Goal: Information Seeking & Learning: Find specific fact

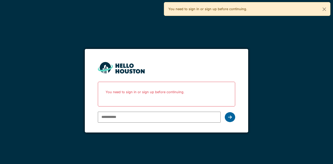
type input "**********"
click at [228, 115] on icon at bounding box center [230, 117] width 4 height 4
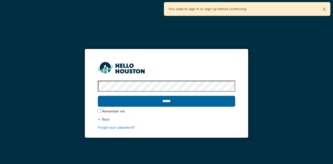
click at [167, 101] on input "******" at bounding box center [166, 101] width 137 height 11
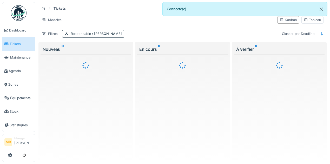
click at [29, 95] on body "Dashboard Tickets Maintenance Agenda Zones Équipements Stock Statistiques MB Ma…" at bounding box center [165, 82] width 330 height 164
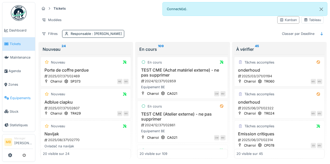
click at [20, 95] on span "Équipements" at bounding box center [21, 97] width 23 height 5
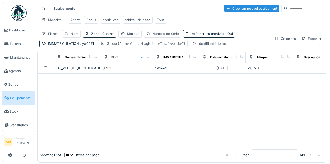
click at [82, 49] on div "Équipements Créer un nouvel équipement Modèles Achat Pneus sortie véh tableau d…" at bounding box center [181, 25] width 288 height 47
click at [81, 45] on span ": yw6671" at bounding box center [86, 44] width 15 height 4
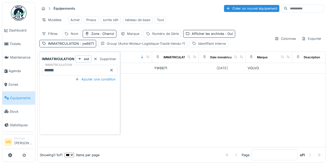
click at [64, 71] on input "******" at bounding box center [80, 70] width 76 height 11
type input "*"
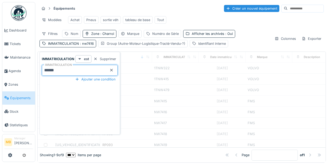
type input "******"
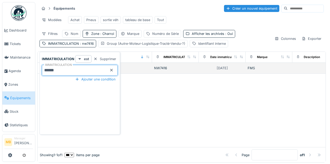
click at [136, 66] on td "RP090" at bounding box center [126, 68] width 52 height 11
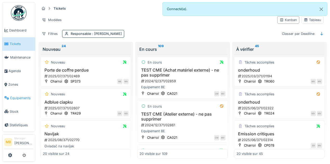
click at [33, 95] on span "Équipements" at bounding box center [21, 97] width 23 height 5
click at [29, 95] on span "Équipements" at bounding box center [21, 97] width 23 height 5
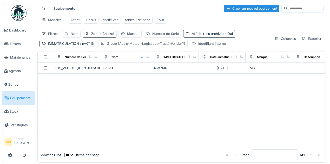
click at [88, 45] on span ": nw7416" at bounding box center [86, 44] width 15 height 4
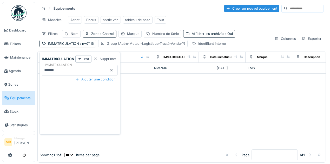
click at [67, 68] on input "******" at bounding box center [80, 70] width 76 height 11
type input "*"
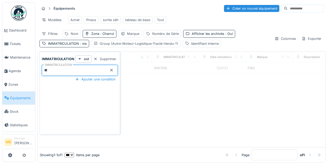
type input "*"
type input "**"
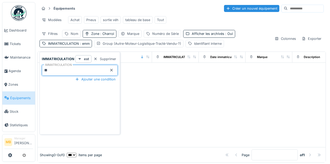
type input "**"
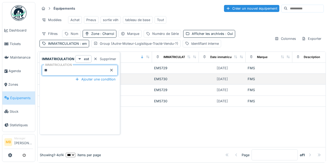
click at [144, 83] on td "RP054" at bounding box center [126, 79] width 52 height 11
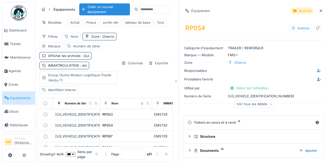
scroll to position [3, 0]
click at [319, 9] on icon at bounding box center [321, 10] width 4 height 3
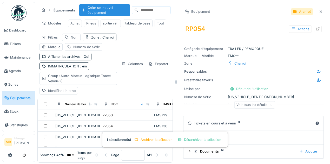
click at [320, 12] on icon at bounding box center [321, 11] width 3 height 3
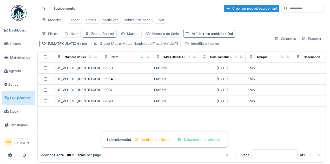
click at [84, 44] on span ": em" at bounding box center [83, 44] width 8 height 4
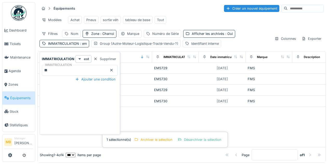
click at [55, 69] on input "**" at bounding box center [80, 70] width 76 height 11
type input "*"
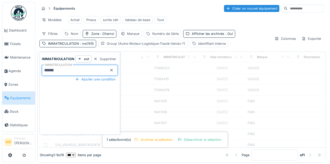
type input "******"
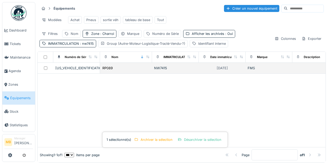
click at [183, 72] on td "NW7415" at bounding box center [175, 68] width 47 height 11
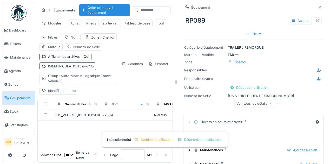
click at [87, 70] on div "IMMATRICULATION : nw7415" at bounding box center [67, 66] width 57 height 8
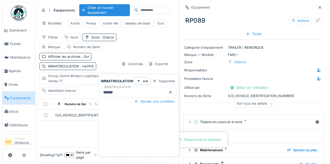
click at [118, 94] on input "******" at bounding box center [139, 92] width 76 height 11
type input "*"
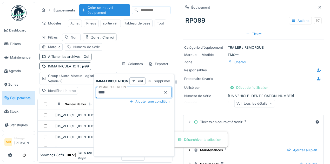
type input "****"
click at [317, 4] on div at bounding box center [320, 7] width 8 height 6
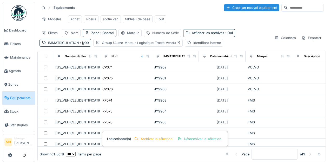
click at [71, 40] on div "IMMATRICULATION : jy99" at bounding box center [68, 42] width 41 height 5
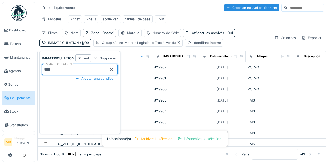
click at [60, 65] on input "****" at bounding box center [80, 69] width 76 height 11
type input "*"
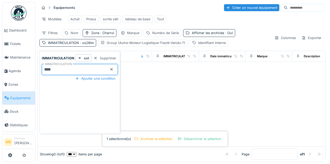
type input "****"
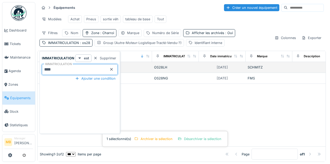
click at [151, 67] on td "SE031" at bounding box center [126, 67] width 52 height 11
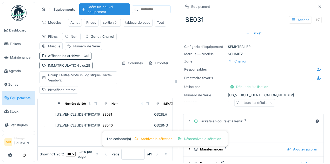
click at [88, 67] on span ": os28" at bounding box center [84, 65] width 11 height 4
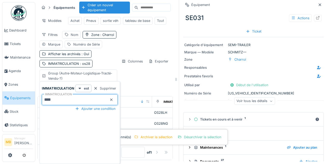
click at [66, 100] on input "****" at bounding box center [80, 99] width 76 height 11
type input "****"
click at [148, 118] on td "SE026" at bounding box center [126, 112] width 52 height 11
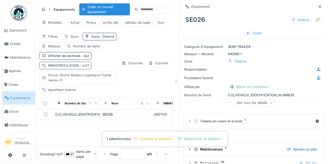
click at [81, 67] on span ": or21" at bounding box center [84, 65] width 10 height 4
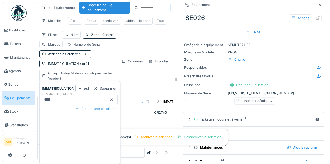
click at [67, 97] on input "****" at bounding box center [80, 99] width 76 height 11
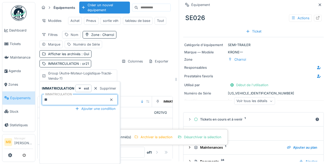
type input "*"
type input "*******"
click at [150, 118] on td "CT138" at bounding box center [126, 112] width 52 height 11
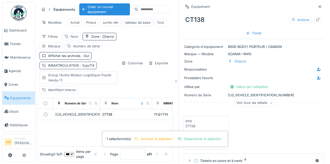
click at [85, 67] on span ": 1yqy714" at bounding box center [86, 65] width 15 height 4
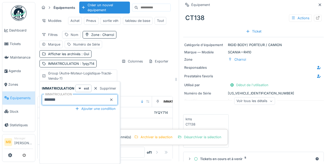
click at [68, 100] on input "*******" at bounding box center [80, 99] width 76 height 11
type input "*"
type input "*******"
click at [143, 118] on td "SD210" at bounding box center [126, 112] width 52 height 11
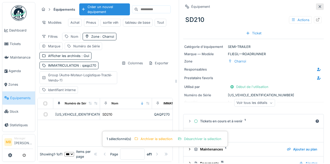
click at [319, 5] on icon at bounding box center [320, 6] width 3 height 3
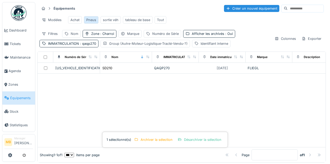
click at [89, 18] on div "Pneus" at bounding box center [91, 19] width 10 height 5
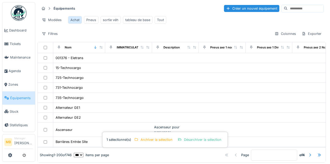
click at [72, 20] on div "Achat" at bounding box center [74, 19] width 9 height 5
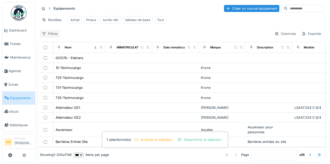
click at [54, 36] on div "Filtres" at bounding box center [49, 34] width 21 height 8
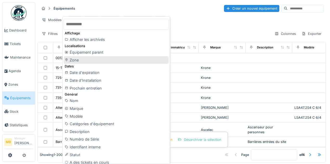
click at [79, 58] on div "Zone" at bounding box center [116, 60] width 105 height 8
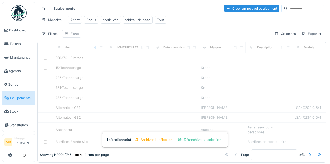
click at [73, 36] on div "Zone" at bounding box center [75, 33] width 8 height 5
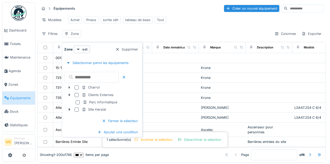
drag, startPoint x: 77, startPoint y: 87, endPoint x: 81, endPoint y: 88, distance: 3.8
click at [77, 87] on div at bounding box center [77, 87] width 4 height 4
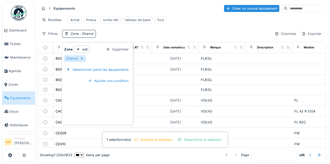
click at [142, 36] on div "Filtres Zone : Charroi Colonnes Exporter" at bounding box center [181, 34] width 284 height 8
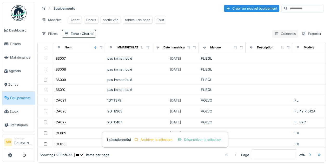
click at [278, 36] on div "Colonnes" at bounding box center [285, 34] width 26 height 8
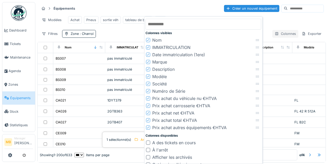
click at [278, 36] on div "Colonnes" at bounding box center [285, 34] width 26 height 8
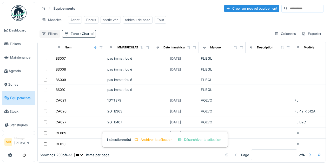
click at [49, 36] on div "Filtres" at bounding box center [49, 34] width 21 height 8
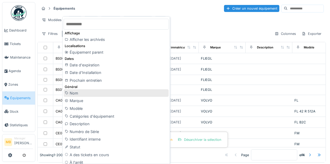
click at [82, 92] on div "Nom" at bounding box center [116, 93] width 105 height 8
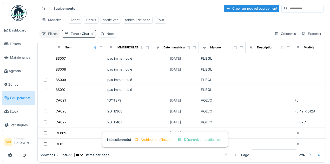
click at [51, 36] on div "Filtres" at bounding box center [49, 34] width 21 height 8
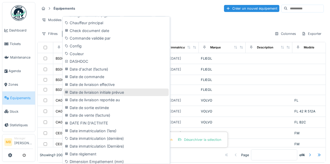
scroll to position [225, 0]
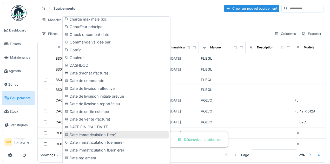
click at [101, 132] on div "Date immatriculation (1ere)" at bounding box center [116, 135] width 105 height 8
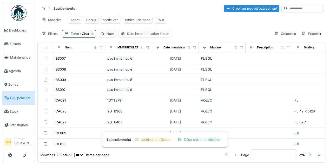
drag, startPoint x: 131, startPoint y: 35, endPoint x: 139, endPoint y: 35, distance: 8.3
click at [139, 35] on div "Date immatriculation (1ere)" at bounding box center [148, 33] width 42 height 5
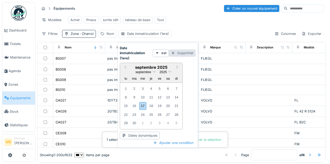
click at [181, 51] on div "Supprimer" at bounding box center [182, 52] width 27 height 7
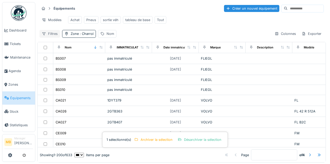
click at [54, 37] on div "Filtres" at bounding box center [49, 34] width 21 height 8
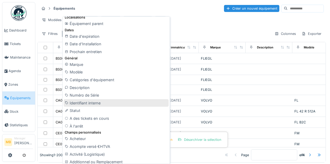
scroll to position [35, 0]
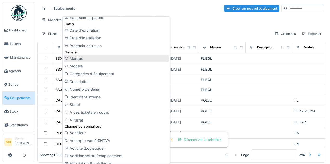
click at [76, 58] on div "Marque" at bounding box center [116, 59] width 105 height 8
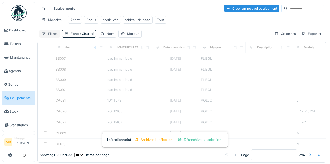
click at [54, 36] on div "Filtres" at bounding box center [49, 34] width 21 height 8
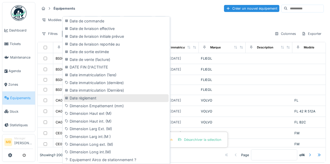
scroll to position [277, 0]
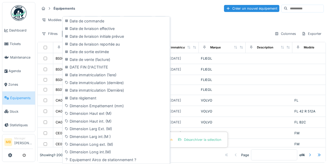
click at [182, 34] on div "Filtres Zone : Charroi Nom Marque Colonnes Exporter" at bounding box center [181, 34] width 284 height 8
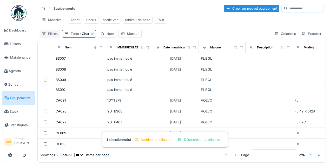
click at [49, 35] on div "Filtres" at bounding box center [49, 34] width 21 height 8
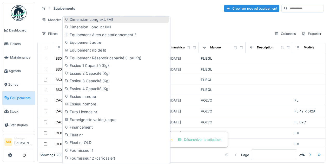
scroll to position [450, 0]
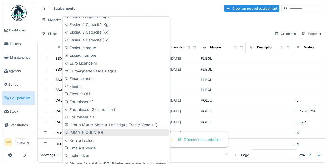
click at [81, 131] on div "IMMATRICULATION" at bounding box center [116, 132] width 105 height 8
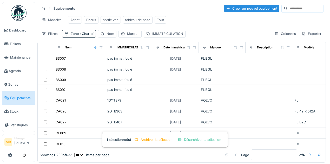
drag, startPoint x: 169, startPoint y: 34, endPoint x: 96, endPoint y: 34, distance: 73.5
click at [96, 34] on div "Filtres Zone : Charroi Nom Marque IMMATRICULATION" at bounding box center [112, 34] width 146 height 8
click at [152, 36] on div "IMMATRICULATION" at bounding box center [167, 33] width 31 height 5
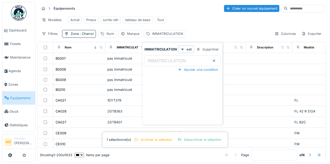
click at [156, 60] on label "IMMATRICULATION" at bounding box center [167, 60] width 40 height 6
click at [156, 60] on input "IMMATRICULATION" at bounding box center [182, 60] width 76 height 11
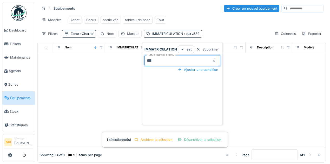
type input "***"
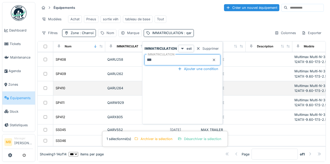
scroll to position [3, 0]
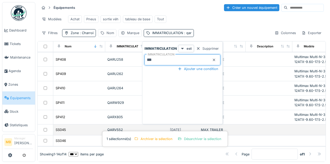
click at [245, 124] on td "MAX TRAILER" at bounding box center [222, 129] width 47 height 11
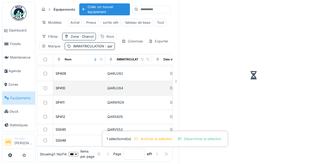
scroll to position [125, 0]
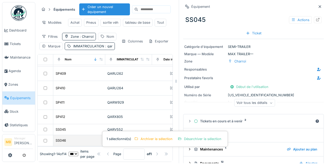
click at [79, 137] on div "SS046" at bounding box center [79, 139] width 48 height 5
drag, startPoint x: 161, startPoint y: 131, endPoint x: 220, endPoint y: 135, distance: 59.1
click at [221, 136] on div "1 sélectionné(s) Archiver la sélection Désarchiver la sélection" at bounding box center [165, 139] width 126 height 16
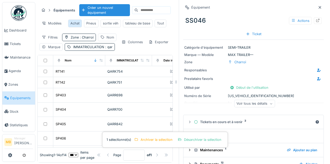
click at [78, 23] on div "Achat" at bounding box center [74, 23] width 9 height 5
click at [76, 22] on div "Achat" at bounding box center [74, 23] width 9 height 5
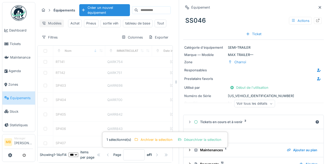
click at [52, 24] on div "Modèles" at bounding box center [51, 23] width 24 height 8
click at [55, 24] on div "Modèles" at bounding box center [51, 23] width 24 height 8
click at [54, 25] on div "Modèles" at bounding box center [51, 23] width 24 height 8
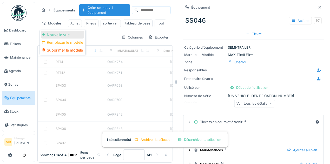
click at [54, 33] on div "Nouvelle vue" at bounding box center [62, 35] width 43 height 8
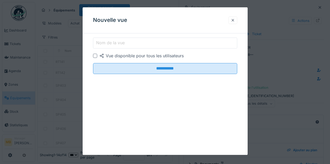
click at [236, 19] on div at bounding box center [232, 20] width 9 height 8
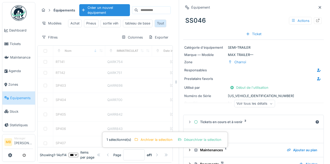
click at [161, 24] on div "Tout" at bounding box center [160, 23] width 7 height 5
click at [318, 6] on icon at bounding box center [320, 7] width 4 height 3
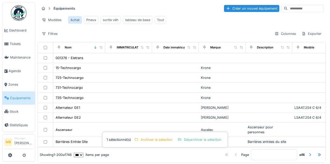
click at [74, 21] on div "Achat" at bounding box center [74, 19] width 9 height 5
click at [90, 19] on div "Pneus" at bounding box center [91, 19] width 10 height 5
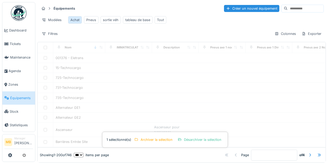
click at [75, 19] on div "Achat" at bounding box center [74, 19] width 9 height 5
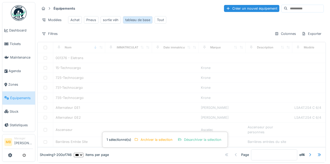
click at [142, 20] on div "tableau de base" at bounding box center [137, 19] width 25 height 5
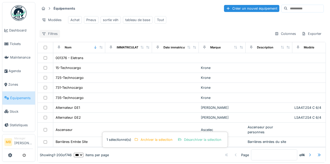
click at [51, 35] on div "Filtres" at bounding box center [49, 34] width 21 height 8
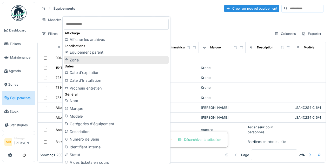
click at [69, 63] on div "Zone" at bounding box center [116, 60] width 105 height 8
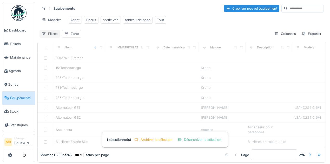
click at [49, 35] on div "Filtres" at bounding box center [49, 34] width 21 height 8
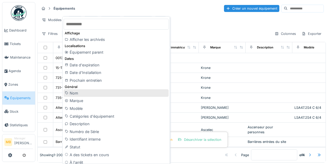
click at [85, 94] on div "Nom" at bounding box center [116, 93] width 105 height 8
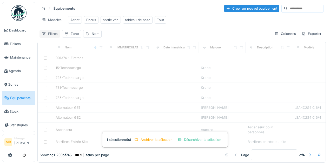
click at [48, 36] on div "Filtres" at bounding box center [49, 34] width 21 height 8
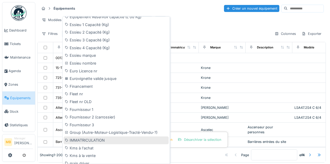
scroll to position [468, 0]
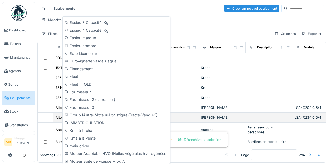
click at [85, 121] on div "IMMATRICULATION" at bounding box center [116, 123] width 105 height 8
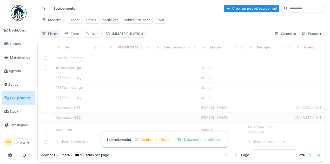
click at [53, 35] on div "Filtres" at bounding box center [49, 34] width 21 height 8
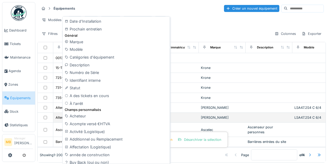
scroll to position [0, 0]
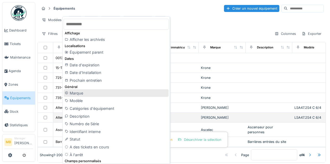
click at [81, 94] on div "Marque" at bounding box center [116, 93] width 105 height 8
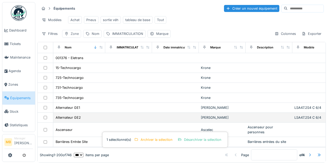
click at [76, 36] on div "Zone" at bounding box center [75, 33] width 8 height 5
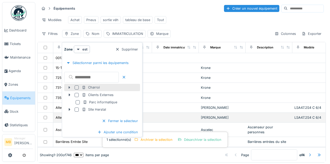
click at [79, 87] on div at bounding box center [78, 87] width 6 height 4
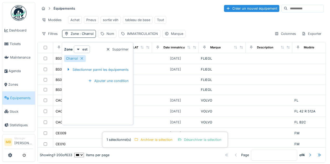
click at [210, 36] on div "Filtres Zone : Charroi Nom IMMATRICULATION Marque Colonnes Exporter" at bounding box center [181, 34] width 284 height 8
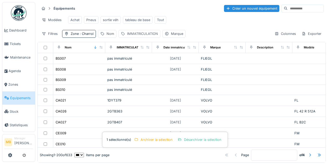
click at [126, 34] on div "IMMATRICULATION" at bounding box center [139, 34] width 42 height 8
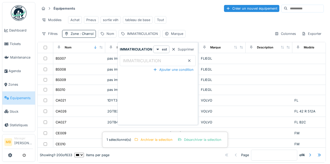
click at [129, 61] on label "IMMATRICULATION" at bounding box center [142, 60] width 40 height 6
click at [129, 61] on input "IMMATRICULATION" at bounding box center [158, 60] width 76 height 11
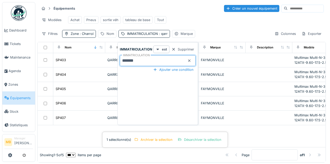
type input "*******"
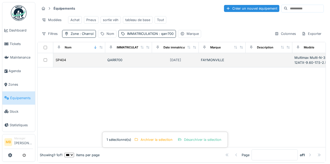
click at [85, 60] on div "SP404" at bounding box center [79, 59] width 48 height 5
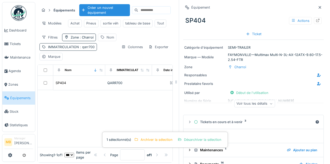
click at [87, 49] on span ": qarr700" at bounding box center [87, 47] width 16 height 4
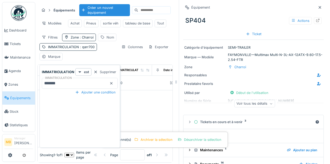
click at [70, 80] on input "*******" at bounding box center [80, 83] width 76 height 11
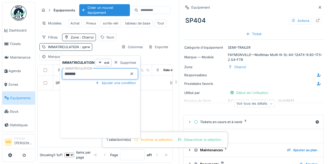
type input "*******"
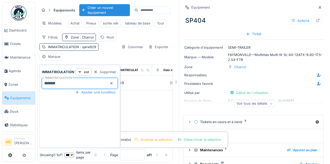
click at [95, 84] on input "*******" at bounding box center [80, 83] width 76 height 11
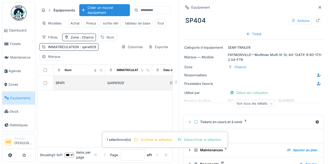
click at [140, 90] on td "QARW929" at bounding box center [128, 83] width 47 height 14
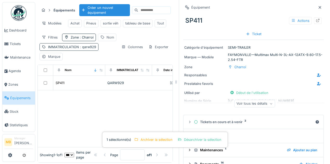
click at [85, 49] on span ": qarw929" at bounding box center [87, 47] width 17 height 4
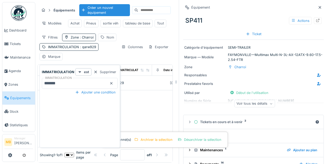
click at [64, 83] on input "*******" at bounding box center [80, 83] width 76 height 11
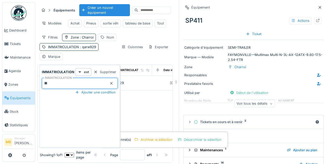
type input "*"
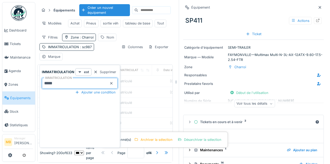
type input "*****"
click at [146, 87] on td "pas immatriculé" at bounding box center [128, 81] width 47 height 11
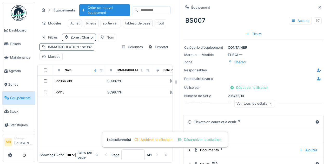
click at [89, 49] on span ": sc987" at bounding box center [85, 47] width 13 height 4
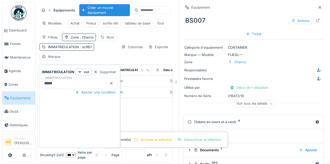
click at [65, 82] on input "*****" at bounding box center [80, 83] width 76 height 11
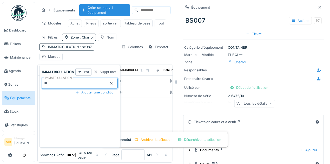
type input "*"
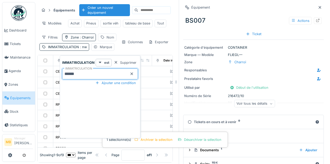
type input "******"
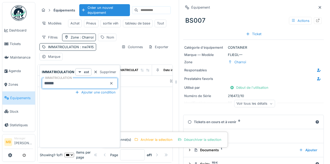
click at [152, 103] on div at bounding box center [105, 117] width 135 height 60
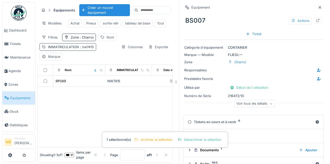
click at [84, 49] on span ": nw7415" at bounding box center [86, 47] width 15 height 4
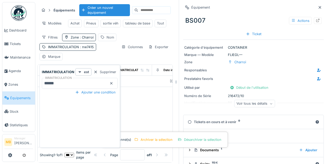
click at [63, 85] on input "******" at bounding box center [80, 83] width 76 height 11
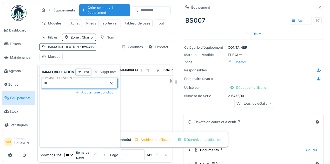
type input "*"
type input "*******"
click at [161, 86] on div "29/01/2020" at bounding box center [175, 83] width 43 height 6
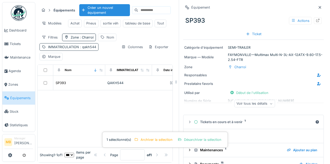
click at [91, 49] on span ": qakh544" at bounding box center [87, 47] width 17 height 4
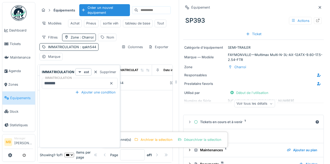
click at [73, 82] on input "*******" at bounding box center [80, 83] width 76 height 11
type input "*******"
click at [144, 102] on div at bounding box center [105, 118] width 135 height 57
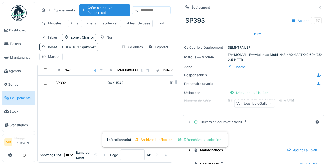
click at [87, 49] on span ": qakh542" at bounding box center [87, 47] width 17 height 4
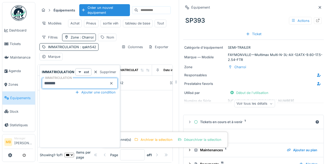
click at [69, 83] on input "*******" at bounding box center [80, 83] width 76 height 11
type input "*"
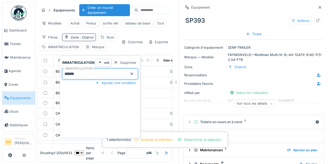
type input "******"
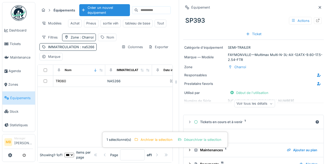
click at [155, 108] on div at bounding box center [105, 117] width 135 height 60
click at [88, 49] on div "IMMATRICULATION : na5266" at bounding box center [71, 46] width 46 height 5
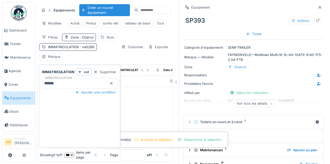
click at [63, 83] on input "******" at bounding box center [80, 83] width 76 height 11
type input "******"
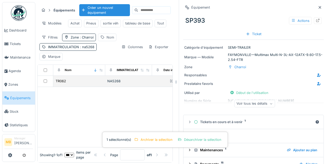
click at [130, 87] on td "NA5268" at bounding box center [128, 81] width 47 height 11
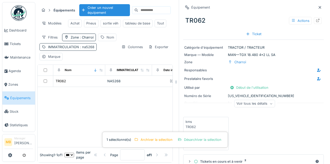
click at [86, 49] on span ": na5268" at bounding box center [86, 47] width 15 height 4
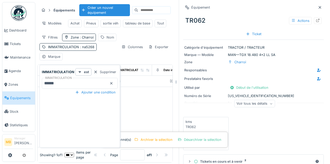
click at [69, 78] on label "IMMATRICULATION" at bounding box center [58, 78] width 29 height 4
click at [69, 78] on input "******" at bounding box center [80, 83] width 76 height 11
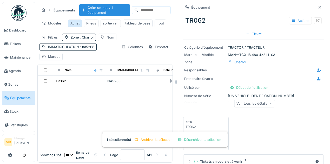
click at [73, 24] on div "Achat" at bounding box center [74, 23] width 9 height 5
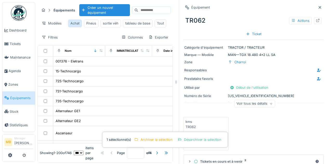
click at [74, 23] on div "Achat" at bounding box center [74, 23] width 9 height 5
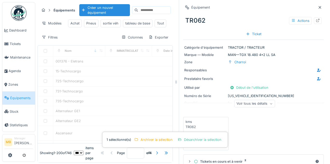
click at [318, 7] on icon at bounding box center [320, 7] width 4 height 3
click at [170, 7] on input at bounding box center [154, 9] width 32 height 7
click at [170, 6] on input at bounding box center [154, 9] width 32 height 7
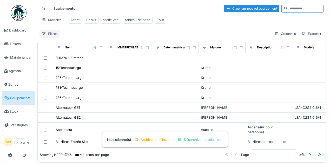
click at [52, 35] on div "Filtres" at bounding box center [49, 34] width 21 height 8
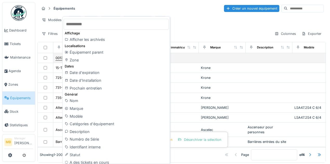
click at [73, 59] on div "Zone" at bounding box center [116, 60] width 105 height 8
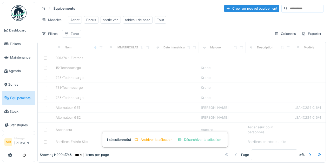
click at [70, 36] on div "Zone" at bounding box center [71, 34] width 19 height 8
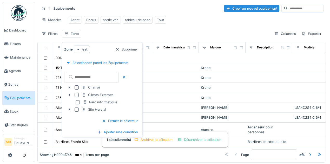
click at [75, 87] on div at bounding box center [77, 87] width 4 height 4
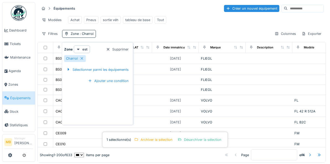
drag, startPoint x: 0, startPoint y: 0, endPoint x: 155, endPoint y: 36, distance: 159.0
click at [155, 36] on div "Filtres Zone : Charroi Colonnes Exporter" at bounding box center [181, 34] width 284 height 8
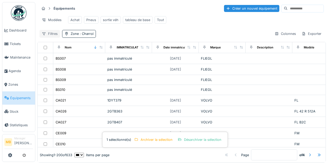
click at [50, 36] on div "Filtres" at bounding box center [49, 34] width 21 height 8
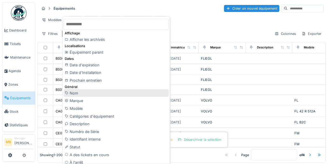
click at [89, 91] on div "Nom" at bounding box center [116, 93] width 105 height 8
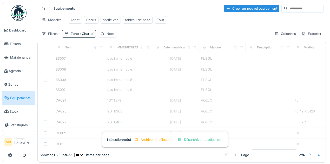
click at [111, 36] on div "Nom" at bounding box center [111, 33] width 8 height 5
click at [109, 36] on div "Nom" at bounding box center [111, 33] width 8 height 5
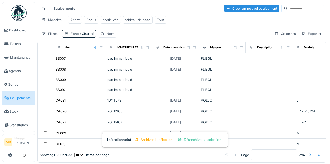
click at [108, 36] on div "Nom" at bounding box center [111, 33] width 8 height 5
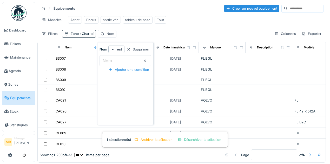
click at [109, 58] on label "Nom" at bounding box center [107, 60] width 11 height 6
click at [109, 58] on input "Nom" at bounding box center [126, 60] width 52 height 11
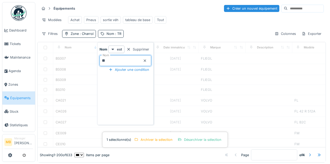
type input "**"
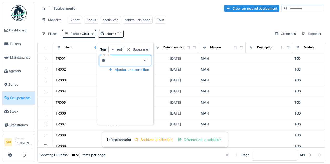
click at [111, 59] on input "**" at bounding box center [126, 60] width 52 height 11
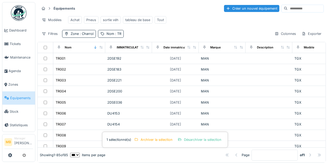
click at [155, 31] on div "Équipements Créer un nouvel équipement Modèles Achat Pneus sortie véh tableau d…" at bounding box center [181, 21] width 288 height 38
click at [56, 35] on div "Filtres" at bounding box center [49, 34] width 21 height 8
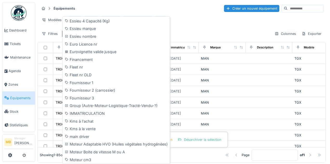
scroll to position [485, 0]
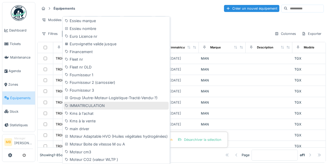
click at [90, 104] on div "IMMATRICULATION" at bounding box center [116, 106] width 105 height 8
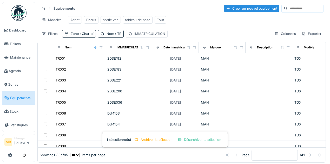
click at [140, 36] on div "IMMATRICULATION" at bounding box center [149, 33] width 31 height 5
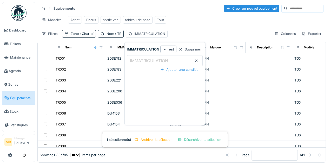
click at [138, 63] on label "IMMATRICULATION" at bounding box center [149, 60] width 40 height 6
click at [138, 63] on input "IMMATRICULATION" at bounding box center [165, 60] width 76 height 11
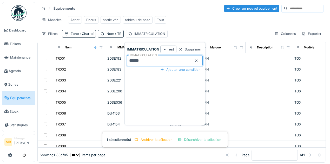
type input "******"
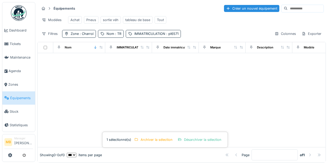
click at [220, 67] on div at bounding box center [182, 100] width 288 height 94
click at [116, 36] on span ": TR" at bounding box center [117, 34] width 7 height 4
click at [151, 60] on input "**" at bounding box center [126, 60] width 52 height 11
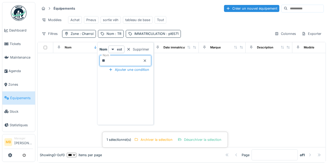
click at [147, 60] on icon at bounding box center [145, 60] width 4 height 3
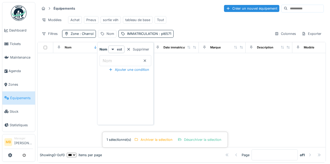
click at [194, 36] on div "Filtres Zone : Charroi Nom IMMATRICULATION : pl6571 Colonnes Exporter" at bounding box center [181, 34] width 284 height 8
click at [164, 96] on div at bounding box center [182, 100] width 288 height 94
click at [159, 36] on div "IMMATRICULATION : pl6571" at bounding box center [149, 33] width 44 height 5
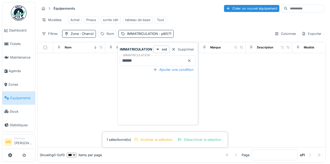
click at [145, 58] on input "******" at bounding box center [158, 60] width 76 height 11
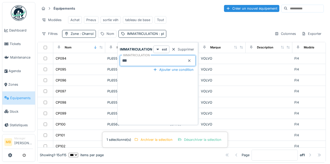
type input "***"
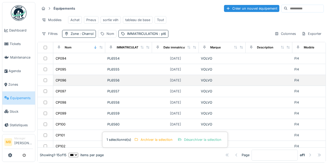
click at [231, 82] on div "VOLVO" at bounding box center [222, 80] width 43 height 5
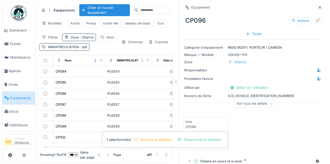
click at [311, 9] on div "Équipement" at bounding box center [253, 7] width 141 height 6
click at [319, 7] on icon at bounding box center [320, 7] width 3 height 3
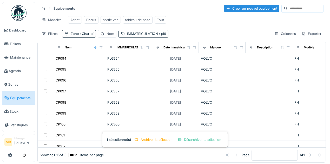
click at [141, 36] on div "IMMATRICULATION : pl6" at bounding box center [146, 33] width 39 height 5
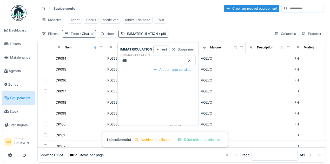
click at [190, 60] on icon at bounding box center [189, 60] width 4 height 3
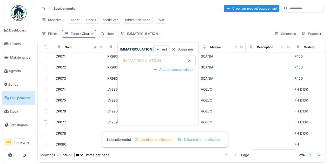
scroll to position [312, 0]
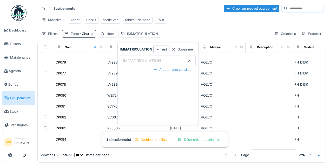
click at [129, 60] on label "IMMATRICULATION" at bounding box center [142, 60] width 40 height 6
click at [129, 60] on input "IMMATRICULATION" at bounding box center [158, 60] width 76 height 11
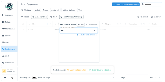
scroll to position [0, 0]
type input "*"
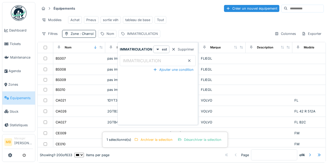
click at [165, 36] on div "Filtres Zone : Charroi Nom IMMATRICULATION Colonnes Exporter" at bounding box center [181, 34] width 284 height 8
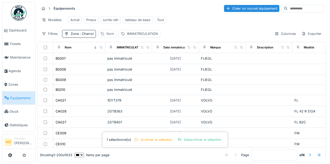
click at [109, 34] on div "Nom" at bounding box center [111, 33] width 8 height 5
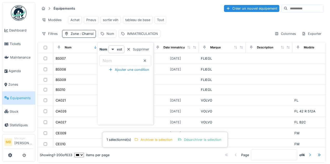
click at [114, 62] on input "Nom" at bounding box center [126, 60] width 52 height 11
type input "*****"
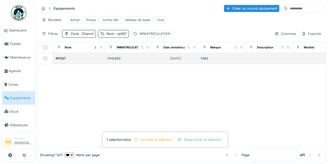
click at [82, 61] on div "RP087" at bounding box center [79, 58] width 48 height 5
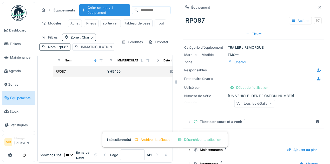
click at [45, 77] on td at bounding box center [46, 71] width 16 height 11
click at [85, 74] on div "RP087" at bounding box center [79, 71] width 48 height 5
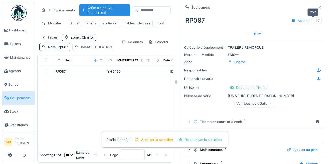
click at [316, 20] on icon at bounding box center [317, 20] width 3 height 3
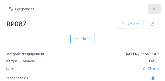
click at [158, 3] on div "Équipement RP087 Actions Ticket" at bounding box center [82, 24] width 156 height 44
click at [154, 8] on icon at bounding box center [154, 8] width 4 height 3
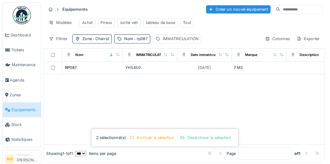
scroll to position [1, 0]
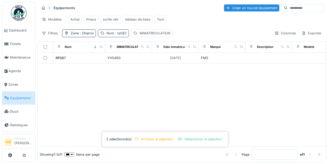
click at [114, 35] on span ": rp087" at bounding box center [120, 33] width 12 height 4
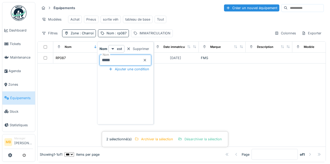
click at [117, 60] on input "*****" at bounding box center [126, 60] width 52 height 11
type input "*"
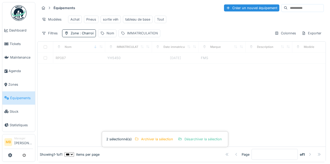
click at [143, 36] on div "IMMATRICULATION" at bounding box center [142, 33] width 31 height 5
click at [132, 58] on label "IMMATRICULATION" at bounding box center [142, 60] width 40 height 6
click at [132, 58] on input "IMMATRICULATION" at bounding box center [158, 60] width 76 height 11
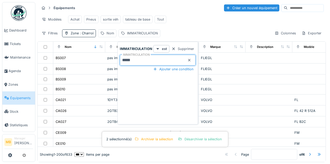
type input "*****"
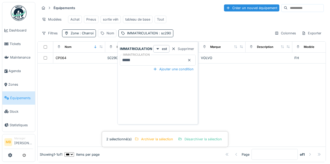
click at [146, 72] on div "IMMATRICULATION est Supprimer IMMATRICULATION ***** Ajouter une condition" at bounding box center [158, 84] width 78 height 78
click at [118, 55] on div "IMMATRICULATION est Supprimer IMMATRICULATION ***** Ajouter une condition" at bounding box center [157, 83] width 81 height 83
click at [164, 34] on span ": sc290" at bounding box center [164, 33] width 13 height 4
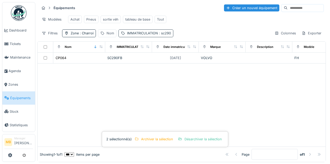
click at [161, 35] on span ": sc290" at bounding box center [164, 33] width 13 height 4
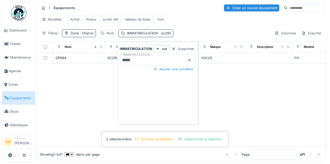
click at [141, 59] on input "*****" at bounding box center [158, 60] width 76 height 11
click at [187, 61] on icon at bounding box center [189, 59] width 4 height 3
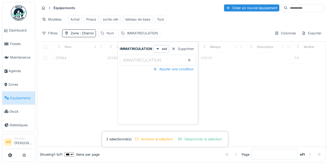
click at [111, 39] on div "Équipements Créer un nouvel équipement Modèles Achat Pneus sortie véh tableau d…" at bounding box center [181, 21] width 288 height 38
click at [110, 36] on div "Nom" at bounding box center [111, 33] width 8 height 5
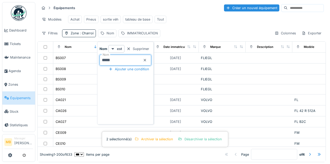
type input "*****"
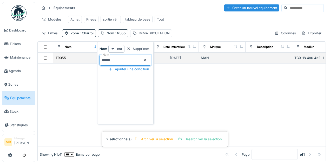
click at [50, 60] on div at bounding box center [45, 57] width 11 height 3
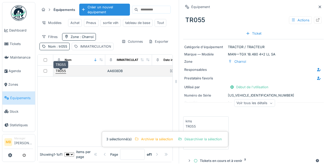
click at [64, 73] on div "TR055" at bounding box center [61, 70] width 10 height 5
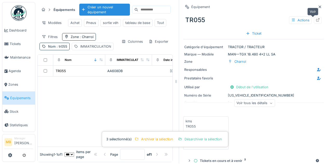
click at [316, 19] on icon at bounding box center [318, 19] width 4 height 3
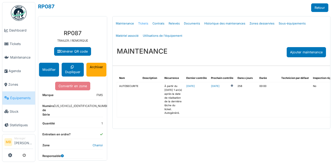
click at [143, 23] on link "Tickets" at bounding box center [143, 23] width 14 height 12
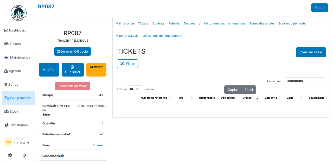
select select "***"
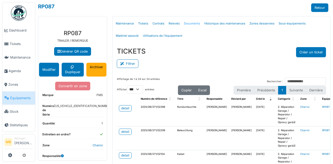
click at [187, 23] on link "Documents" at bounding box center [192, 23] width 20 height 12
select select "***"
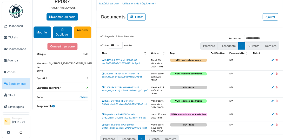
scroll to position [48, 0]
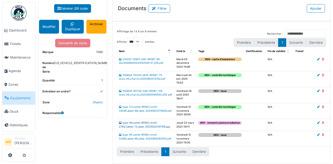
click at [147, 121] on link "type-IM_vehid-RP087_rmref-27627_label-73_date-20230323141156.jpg" at bounding box center [144, 124] width 51 height 7
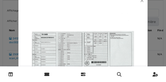
scroll to position [21, 0]
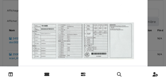
click at [116, 23] on img at bounding box center [82, 36] width 103 height 73
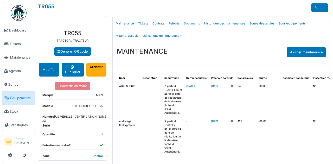
drag, startPoint x: 0, startPoint y: 0, endPoint x: 186, endPoint y: 22, distance: 186.9
click at [186, 22] on link "Documents" at bounding box center [192, 23] width 20 height 12
select select "***"
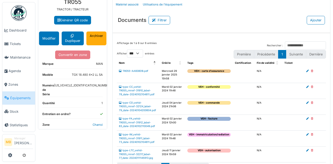
scroll to position [35, 0]
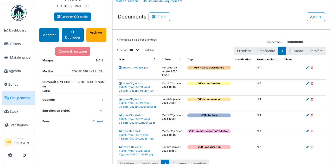
click at [139, 83] on link "type-CC_vehid-TR055_rmref-31910_label-78_date-20240102104811.pdf" at bounding box center [137, 87] width 36 height 10
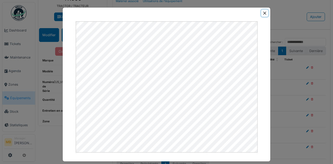
click at [262, 11] on button "Close" at bounding box center [264, 13] width 7 height 7
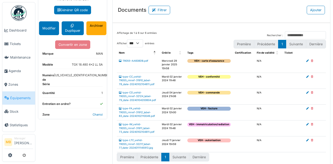
scroll to position [45, 0]
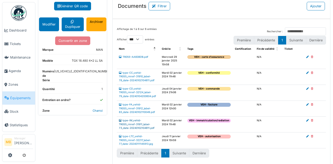
click at [144, 119] on link "type-IM_vehid-TR055_rmref-31911_label-73_date-20240102104811.pdf" at bounding box center [137, 124] width 36 height 10
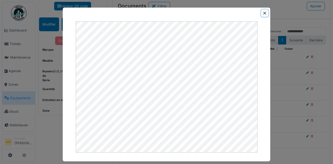
click at [263, 12] on button "Close" at bounding box center [264, 13] width 7 height 7
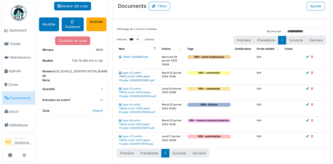
click at [132, 72] on link "type-CC_vehid-TR055_rmref-31910_label-78_date-20240102104811.pdf" at bounding box center [137, 76] width 36 height 10
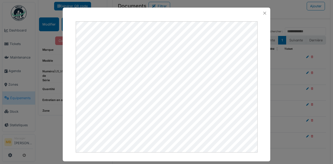
scroll to position [5, 0]
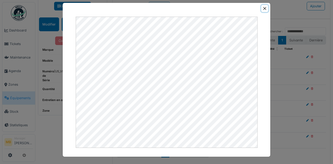
click at [262, 9] on button "Close" at bounding box center [264, 8] width 7 height 7
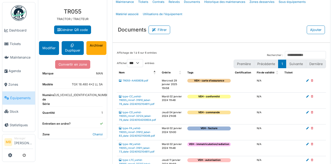
scroll to position [0, 0]
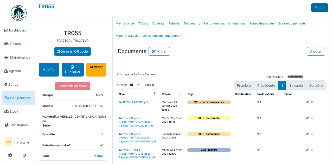
click at [315, 8] on link "Retour" at bounding box center [319, 7] width 17 height 9
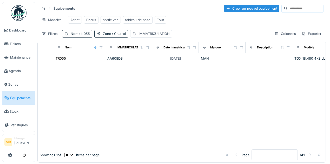
click at [81, 36] on span ": tr055" at bounding box center [84, 34] width 12 height 4
click at [82, 63] on input "*****" at bounding box center [90, 60] width 52 height 11
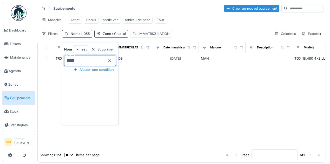
type input "*****"
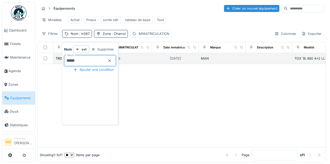
click at [146, 63] on td "NA5273" at bounding box center [128, 58] width 47 height 11
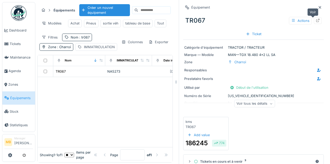
click at [316, 19] on icon at bounding box center [318, 20] width 4 height 3
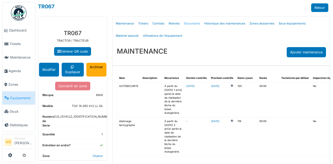
click at [190, 24] on link "Documents" at bounding box center [192, 23] width 20 height 12
click at [189, 23] on link "Documents" at bounding box center [192, 23] width 20 height 12
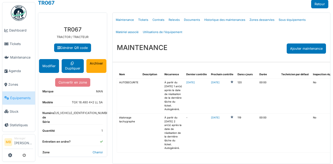
scroll to position [9, 0]
click at [188, 14] on link "Documents" at bounding box center [192, 20] width 20 height 12
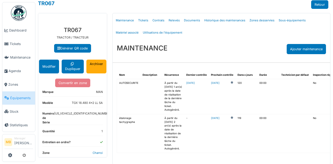
scroll to position [0, 0]
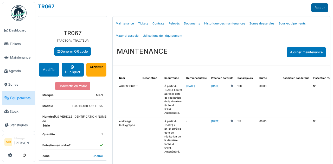
click at [318, 8] on link "Retour" at bounding box center [319, 7] width 17 height 9
select select "***"
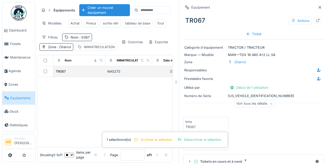
click at [68, 74] on div "TR067" at bounding box center [79, 71] width 48 height 5
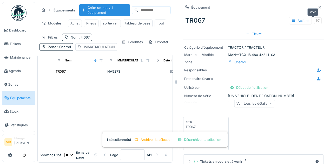
click at [316, 20] on icon at bounding box center [318, 20] width 4 height 3
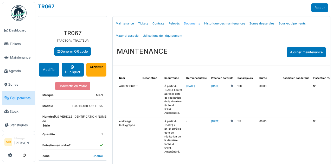
click at [187, 23] on link "Documents" at bounding box center [192, 23] width 20 height 12
click at [187, 22] on link "Documents" at bounding box center [192, 23] width 20 height 12
select select "***"
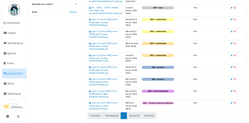
scroll to position [140, 0]
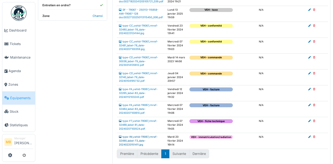
click at [144, 136] on link "type-IM_vehid-TR067_rmref-32490_label-73_date-20240220151411.jpg" at bounding box center [138, 140] width 39 height 10
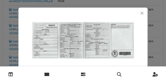
scroll to position [140, 0]
click at [142, 13] on button "Close" at bounding box center [142, 13] width 7 height 7
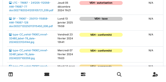
scroll to position [114, 0]
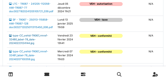
click at [33, 36] on link "type-CC_vehid-TR067_rmref-32480_label-78_date-20240223124144.jpg" at bounding box center [28, 39] width 39 height 10
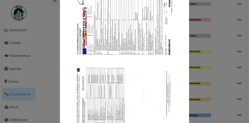
scroll to position [0, 0]
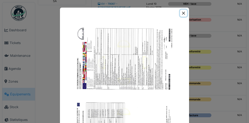
click at [183, 12] on button "Close" at bounding box center [183, 13] width 7 height 7
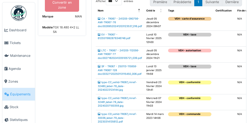
scroll to position [101, 0]
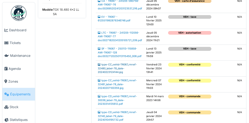
click at [120, 65] on link "type-CC_vehid-TR067_rmref-32480_label-78_date-20240223124144.jpg" at bounding box center [117, 68] width 39 height 10
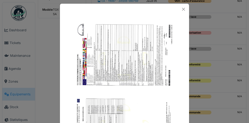
scroll to position [0, 0]
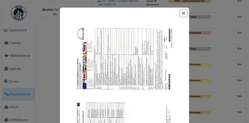
click at [184, 13] on button "Close" at bounding box center [183, 13] width 7 height 7
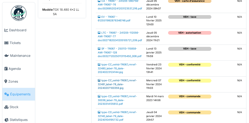
click at [115, 83] on link "type-CC_vehid-TR067_rmref-32481_label-78_date-20240207100359.jpg" at bounding box center [117, 84] width 39 height 10
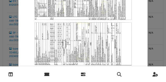
scroll to position [52, 0]
click at [66, 39] on img at bounding box center [82, 42] width 103 height 146
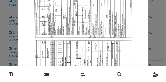
scroll to position [0, 0]
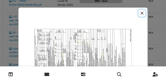
click at [144, 14] on button "Close" at bounding box center [142, 13] width 7 height 7
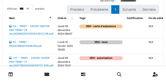
scroll to position [101, 0]
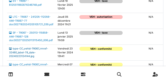
click at [32, 50] on link "type-CC_vehid-TR067_rmref-32480_label-78_date-20240223124144.jpg" at bounding box center [28, 52] width 39 height 10
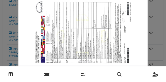
scroll to position [0, 0]
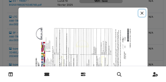
click at [142, 13] on button "Close" at bounding box center [142, 13] width 7 height 7
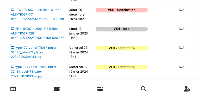
scroll to position [110, 0]
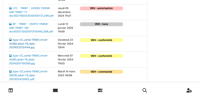
drag, startPoint x: 25, startPoint y: 42, endPoint x: 19, endPoint y: 41, distance: 6.4
click at [19, 41] on link "type-CC_vehid-TR067_rmref-32480_label-78_date-20240223124144.jpg" at bounding box center [28, 43] width 39 height 10
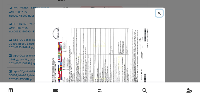
click at [160, 15] on button "Close" at bounding box center [158, 13] width 7 height 7
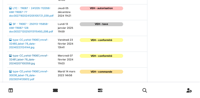
click at [37, 56] on link "type-CC_vehid-TR067_rmref-32481_label-78_date-20240207100359.jpg" at bounding box center [28, 59] width 39 height 10
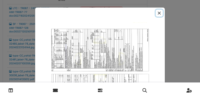
click at [159, 13] on button "Close" at bounding box center [158, 13] width 7 height 7
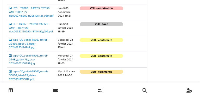
click at [37, 56] on link "type-CC_vehid-TR067_rmref-32481_label-78_date-20240207100359.jpg" at bounding box center [28, 59] width 39 height 10
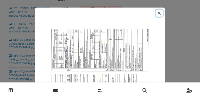
click at [159, 12] on button "Close" at bounding box center [158, 13] width 7 height 7
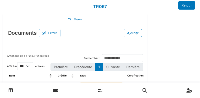
scroll to position [0, 0]
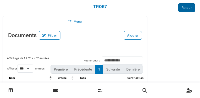
click at [188, 5] on link "Retour" at bounding box center [186, 7] width 17 height 9
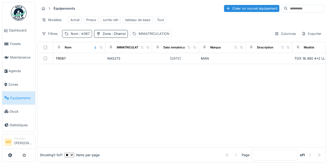
click at [83, 36] on span ": tr067" at bounding box center [83, 34] width 11 height 4
click at [77, 61] on input "*****" at bounding box center [90, 60] width 52 height 11
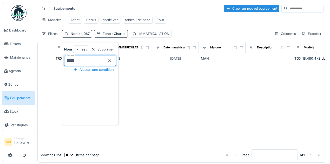
type input "*****"
click at [155, 68] on div at bounding box center [182, 100] width 288 height 94
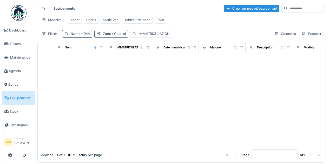
click at [110, 36] on div "Zone : Charroi" at bounding box center [114, 33] width 23 height 5
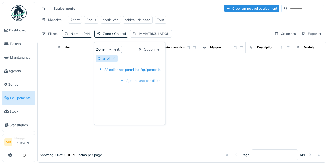
click at [198, 37] on div "Filtres Nom : tr044 Zone : Charroi IMMATRICULATION Colonnes Exporter" at bounding box center [181, 34] width 284 height 8
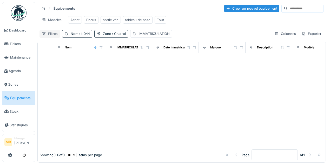
click at [51, 37] on div "Filtres" at bounding box center [49, 34] width 21 height 8
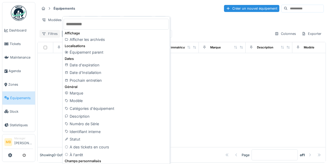
click at [52, 36] on div "Filtres" at bounding box center [49, 34] width 21 height 8
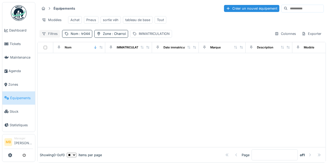
click at [52, 36] on div "Filtres" at bounding box center [49, 34] width 21 height 8
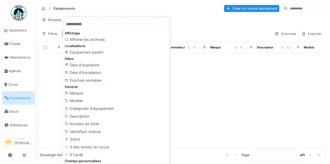
click at [198, 36] on div "Filtres Nom : tr044 Zone : Charroi IMMATRICULATION Colonnes Exporter" at bounding box center [181, 34] width 284 height 8
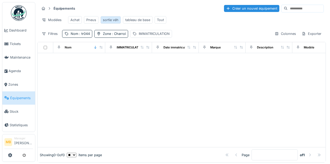
click at [109, 19] on div "sortie véh" at bounding box center [111, 19] width 16 height 5
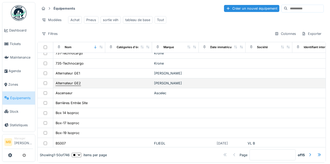
scroll to position [35, 0]
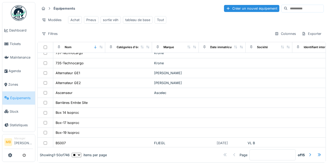
click at [57, 43] on div "Équipements Créer un nouvel équipement Modèles Achat Pneus sortie véh tableau d…" at bounding box center [181, 82] width 288 height 160
click at [55, 37] on div "Filtres" at bounding box center [49, 34] width 21 height 8
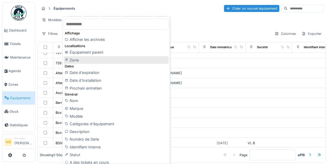
click at [80, 60] on div "Zone" at bounding box center [116, 60] width 105 height 8
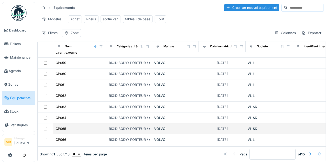
scroll to position [328, 0]
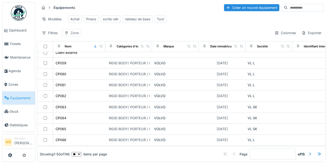
click at [72, 30] on div "Zone" at bounding box center [75, 32] width 8 height 5
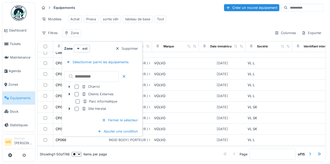
click at [77, 84] on div at bounding box center [77, 86] width 4 height 4
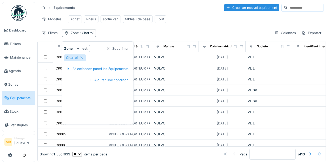
scroll to position [140, 0]
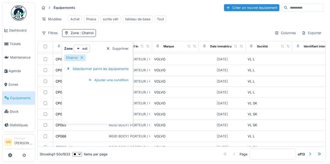
click at [160, 35] on div "Filtres Zone : Charroi Colonnes Exporter" at bounding box center [181, 33] width 284 height 8
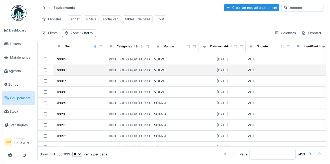
scroll to position [447, 0]
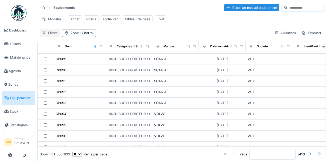
click at [53, 32] on div "Filtres" at bounding box center [49, 33] width 21 height 8
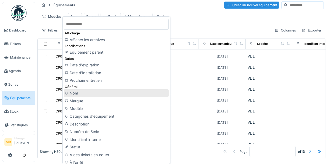
click at [97, 91] on div "Nom" at bounding box center [116, 93] width 105 height 8
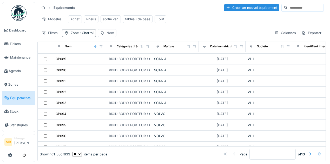
click at [112, 31] on div "Nom" at bounding box center [111, 32] width 8 height 5
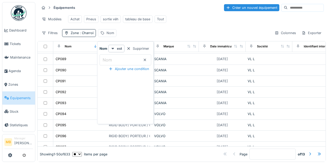
click at [109, 58] on label "Nom" at bounding box center [107, 60] width 11 height 6
click at [109, 58] on input "Nom" at bounding box center [126, 59] width 52 height 11
type input "*****"
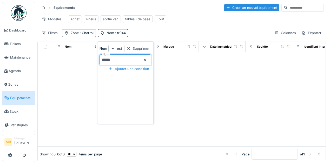
scroll to position [0, 0]
click at [197, 70] on div at bounding box center [182, 99] width 288 height 94
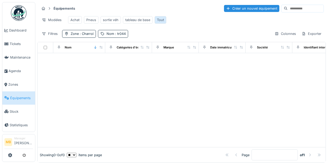
click at [163, 21] on div "Tout" at bounding box center [161, 20] width 12 height 8
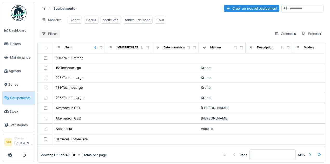
click at [50, 35] on div "Filtres" at bounding box center [49, 34] width 21 height 8
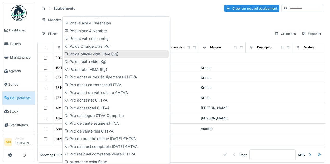
scroll to position [862, 0]
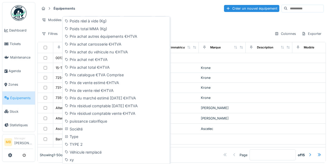
click at [198, 24] on div "Modèles Achat Pneus sortie véh tableau de base Tout" at bounding box center [181, 20] width 284 height 12
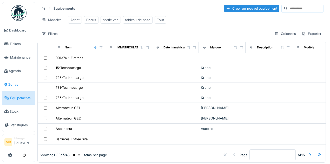
click at [17, 83] on span "Zones" at bounding box center [20, 84] width 25 height 5
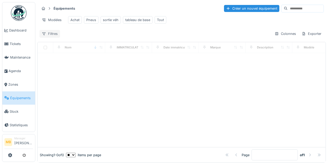
click at [47, 37] on div "Filtres" at bounding box center [49, 34] width 21 height 8
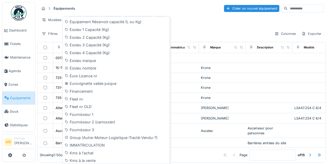
scroll to position [433, 0]
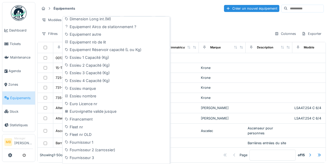
click at [194, 33] on div "Filtres Colonnes Exporter" at bounding box center [181, 34] width 284 height 8
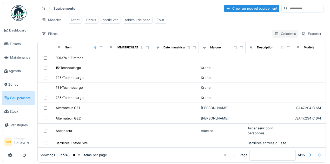
click at [279, 35] on div "Colonnes" at bounding box center [285, 34] width 26 height 8
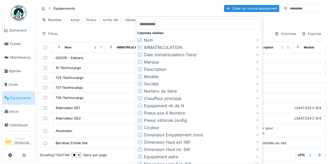
click at [101, 37] on div "Filtres Colonnes Exporter" at bounding box center [181, 34] width 284 height 8
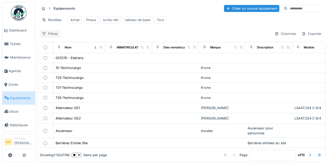
click at [50, 36] on div "Filtres" at bounding box center [49, 34] width 21 height 8
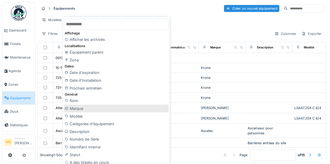
click at [80, 106] on div "Marque" at bounding box center [116, 108] width 105 height 8
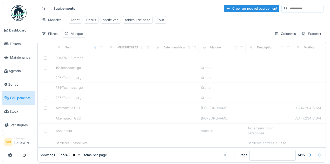
click at [73, 36] on div "Marque" at bounding box center [77, 33] width 12 height 5
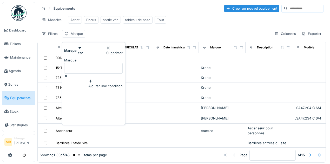
click at [84, 63] on input "Marque" at bounding box center [93, 68] width 58 height 11
type input "*****"
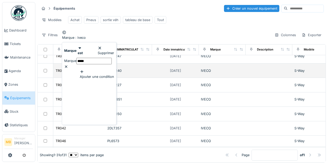
scroll to position [156, 0]
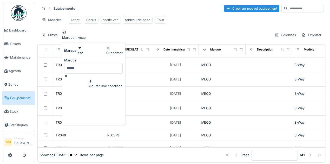
click at [68, 74] on icon at bounding box center [66, 75] width 4 height 3
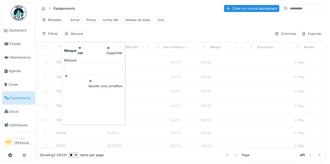
click at [89, 63] on input "Marque" at bounding box center [93, 68] width 58 height 11
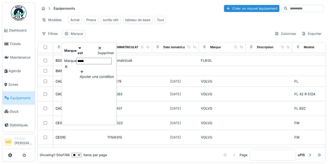
type input "*****"
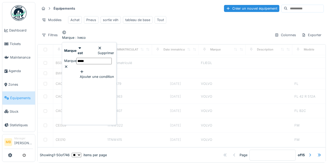
click at [147, 24] on td at bounding box center [128, 20] width 47 height 10
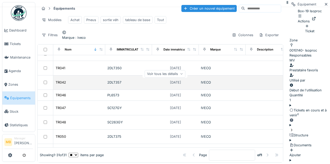
scroll to position [190, 0]
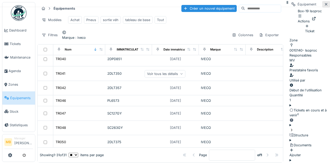
click at [324, 6] on icon at bounding box center [326, 4] width 4 height 3
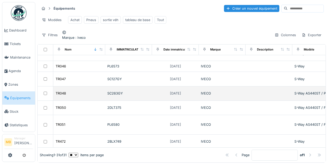
scroll to position [225, 0]
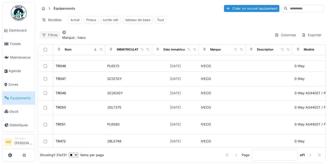
click at [55, 37] on div "Filtres" at bounding box center [49, 35] width 21 height 8
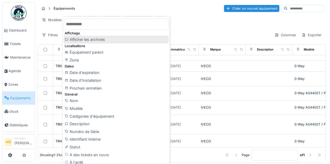
click at [69, 39] on div at bounding box center [67, 39] width 5 height 4
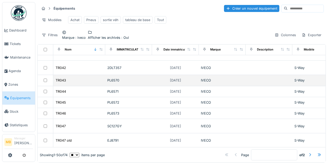
scroll to position [240, 0]
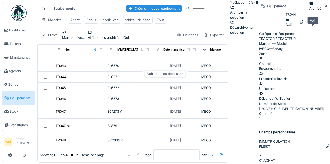
click at [304, 24] on icon at bounding box center [302, 21] width 4 height 3
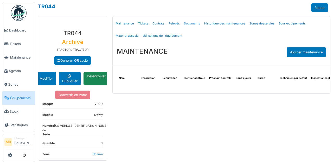
click at [187, 23] on link "Documents" at bounding box center [192, 23] width 20 height 12
select select "***"
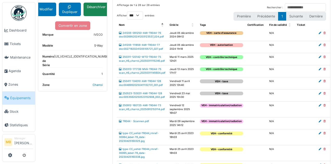
scroll to position [87, 0]
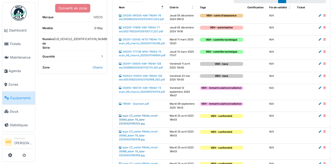
click at [135, 124] on link "type-CC_vehid-TR044_rmref-30064_label-78_date-20230425160325.jpg" at bounding box center [139, 119] width 40 height 10
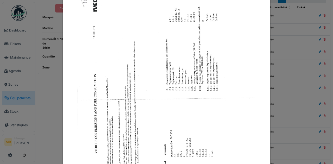
scroll to position [0, 0]
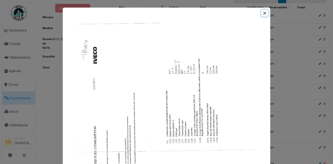
click at [263, 12] on button "Close" at bounding box center [264, 13] width 7 height 7
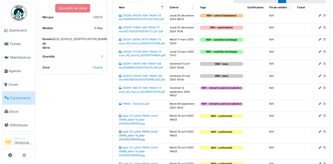
click at [137, 140] on link "type-CC_vehid-TR044_rmref-30065_label-78_date-20230425160338.jpg" at bounding box center [139, 135] width 40 height 10
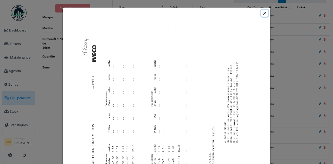
click at [263, 11] on button "Close" at bounding box center [264, 13] width 7 height 7
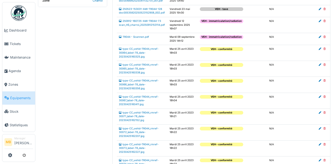
scroll to position [156, 0]
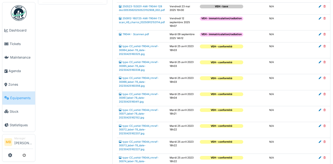
click at [140, 90] on td "type-CC_vehid-TR044_rmref-30066_label-78_date-20230425160356.jpg" at bounding box center [142, 82] width 51 height 16
click at [146, 87] on link "type-CC_vehid-TR044_rmref-30066_label-78_date-20230425160356.jpg" at bounding box center [139, 81] width 40 height 10
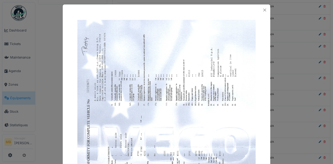
scroll to position [0, 0]
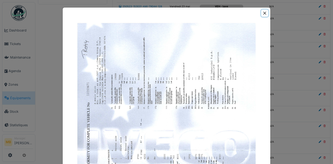
click at [262, 12] on button "Close" at bounding box center [264, 13] width 7 height 7
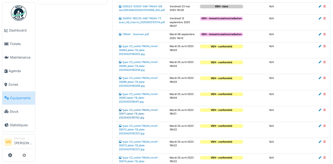
click at [136, 119] on link "type-CC_vehid-TR044_rmref-30071_label-78_date-20230425162152.jpg" at bounding box center [139, 113] width 40 height 10
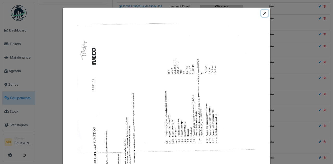
click at [263, 14] on button "Close" at bounding box center [264, 13] width 7 height 7
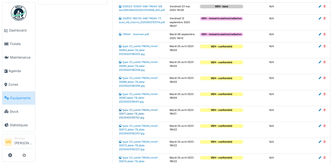
click at [128, 119] on link "type-CC_vehid-TR044_rmref-30071_label-78_date-20230425162152.jpg" at bounding box center [139, 113] width 40 height 10
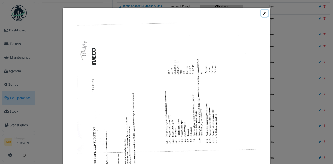
click at [264, 13] on button "Close" at bounding box center [264, 13] width 7 height 7
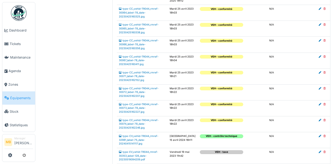
scroll to position [208, 0]
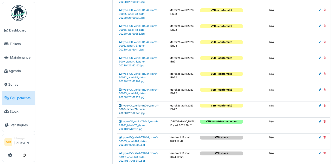
click at [143, 114] on link "type-CC_vehid-TR044_rmref-30074_label-78_date-20230425162246.jpg" at bounding box center [139, 109] width 40 height 10
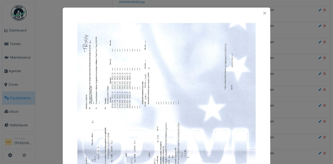
scroll to position [17, 0]
